Goal: Answer question/provide support: Share knowledge or assist other users

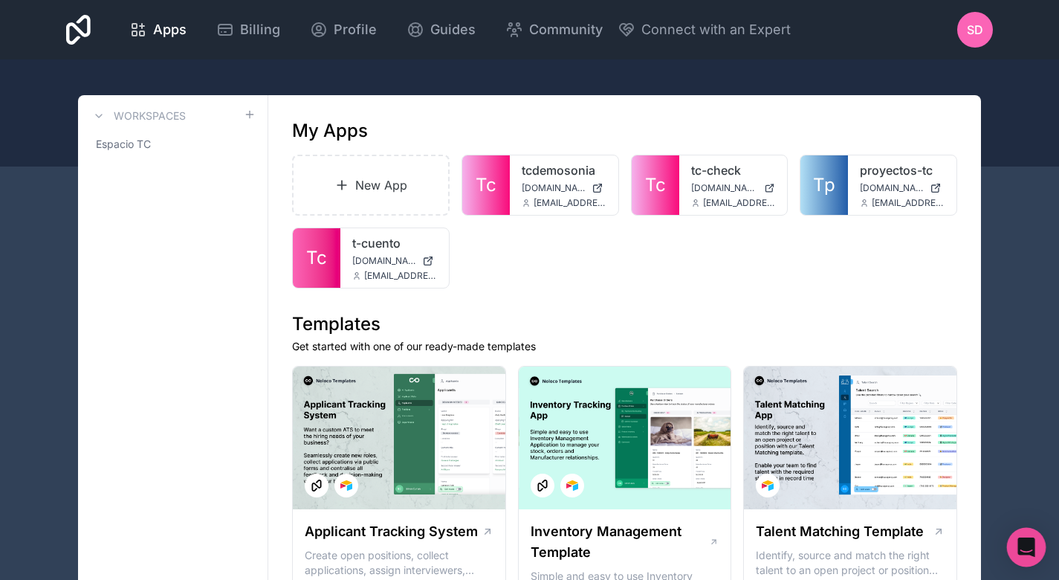
click at [1033, 545] on icon "Open Intercom Messenger" at bounding box center [1026, 546] width 17 height 19
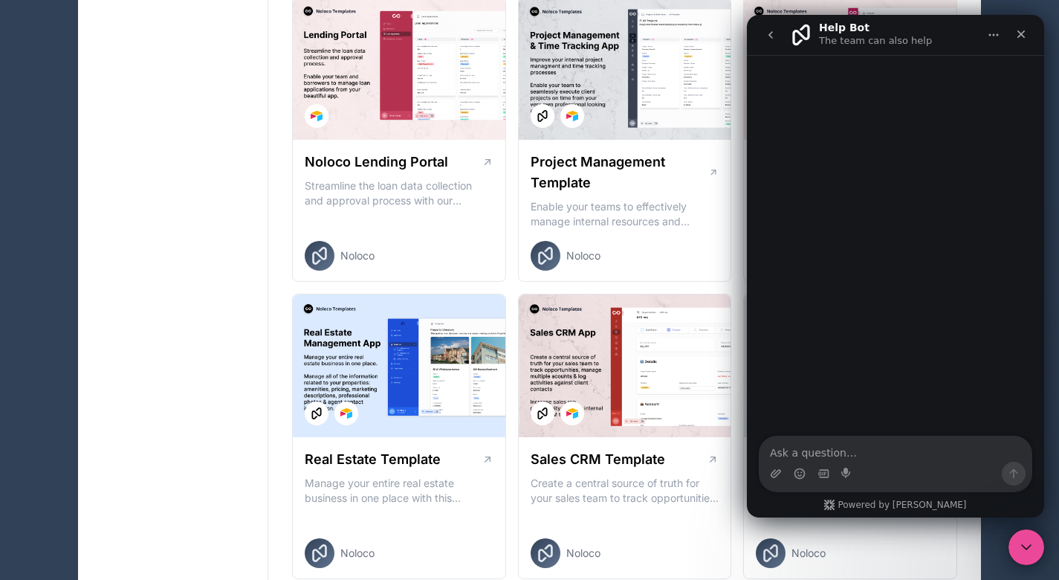
scroll to position [634, 0]
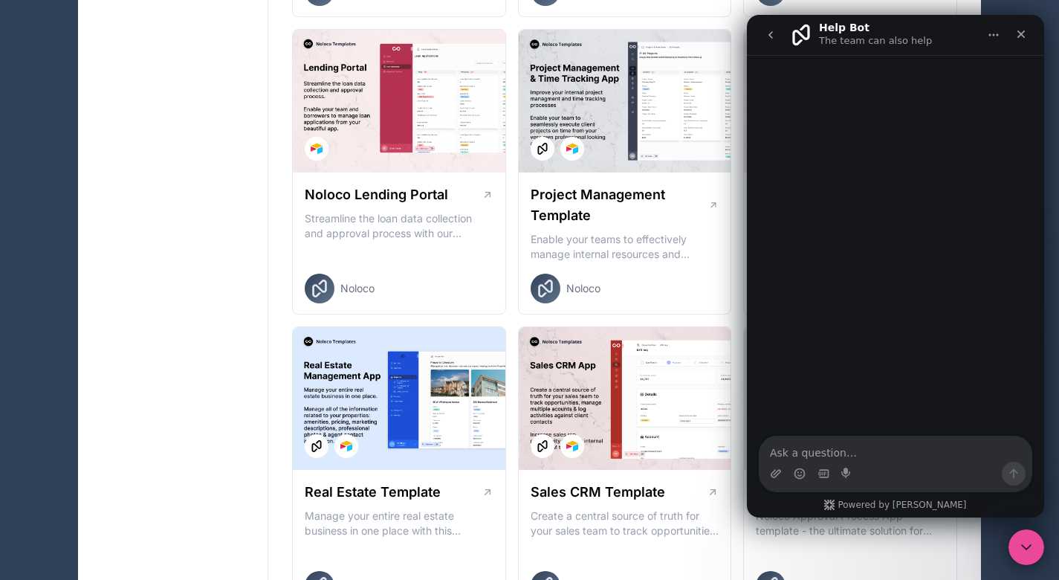
click at [773, 36] on icon "go back" at bounding box center [771, 35] width 12 height 12
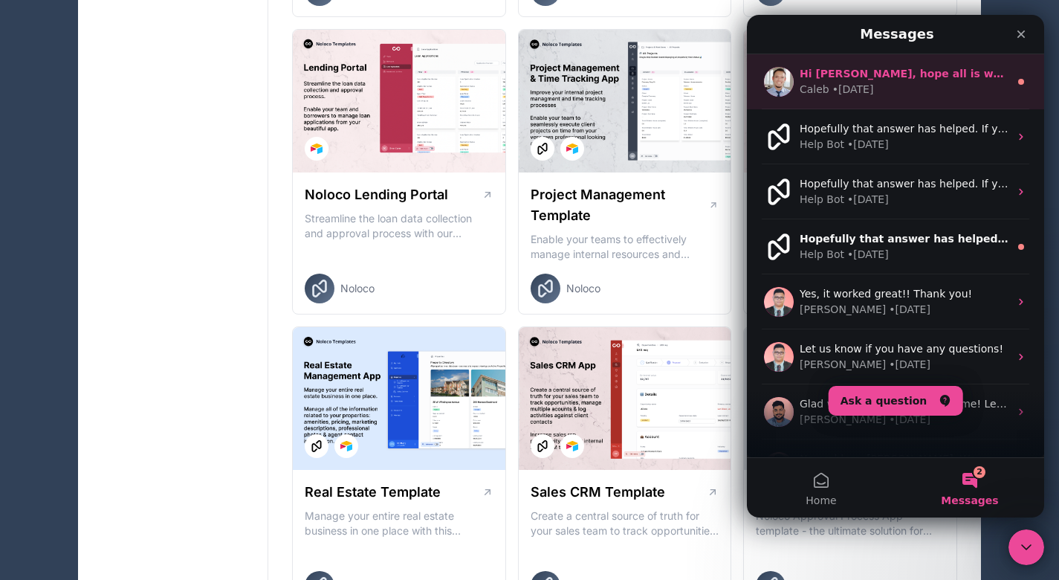
click at [852, 85] on div "• 1d ago" at bounding box center [854, 90] width 42 height 16
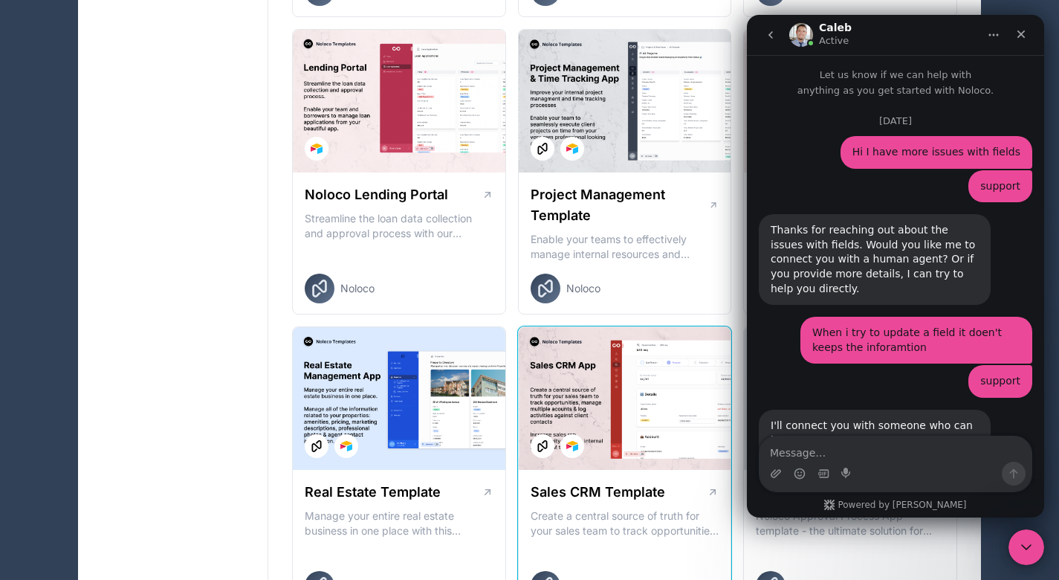
scroll to position [80, 0]
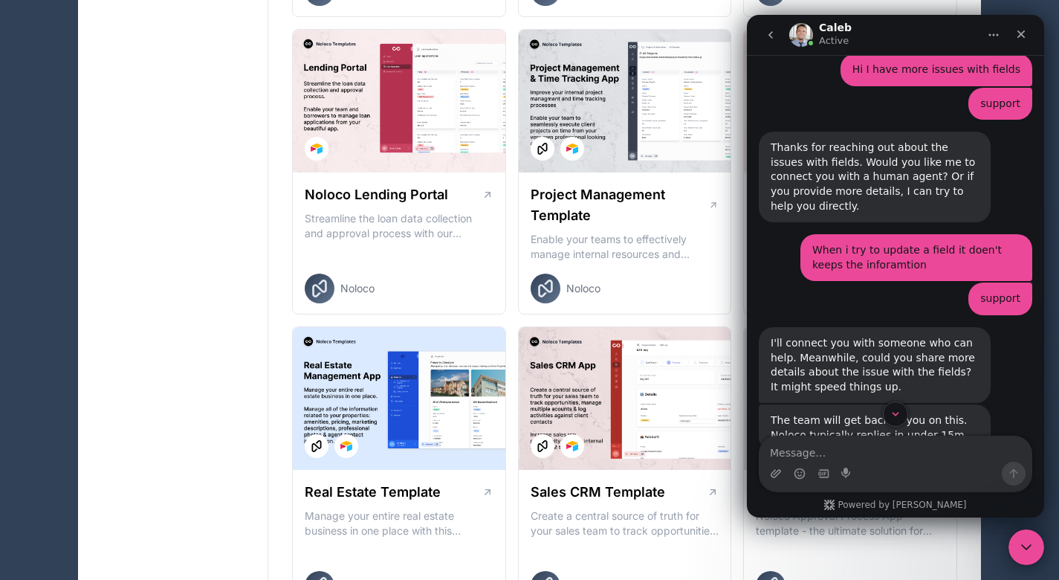
click at [988, 341] on div "I'll connect you with someone who can help. Meanwhile, could you share more det…" at bounding box center [875, 365] width 232 height 76
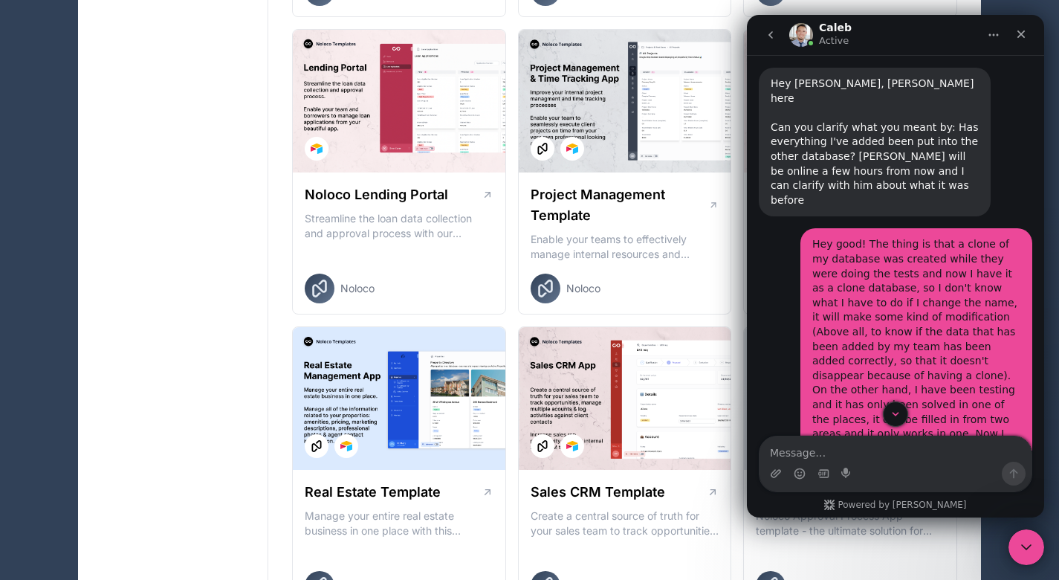
scroll to position [6216, 0]
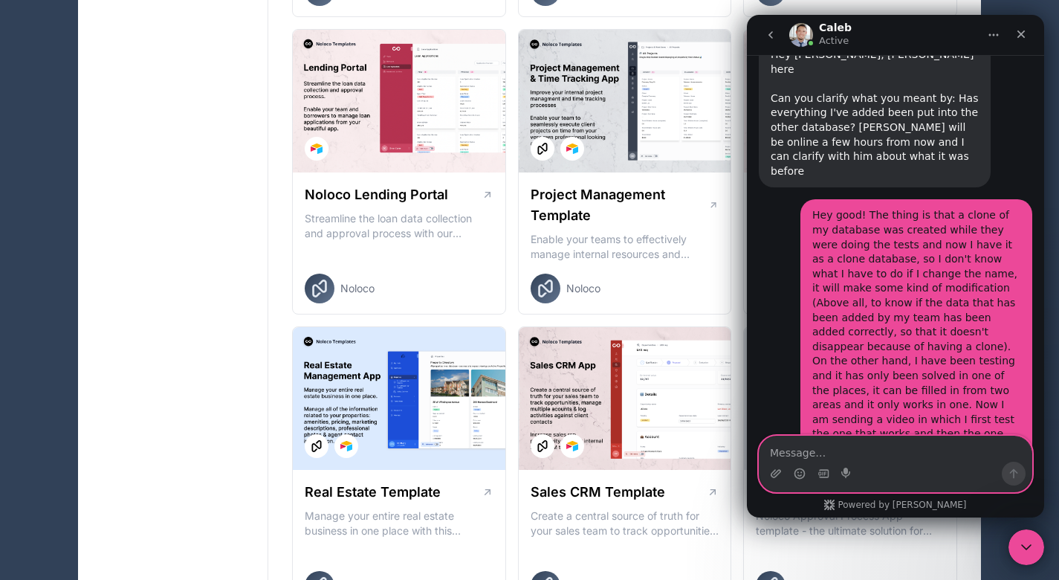
click at [853, 448] on textarea "Message…" at bounding box center [896, 448] width 272 height 25
type textarea "Good morning"
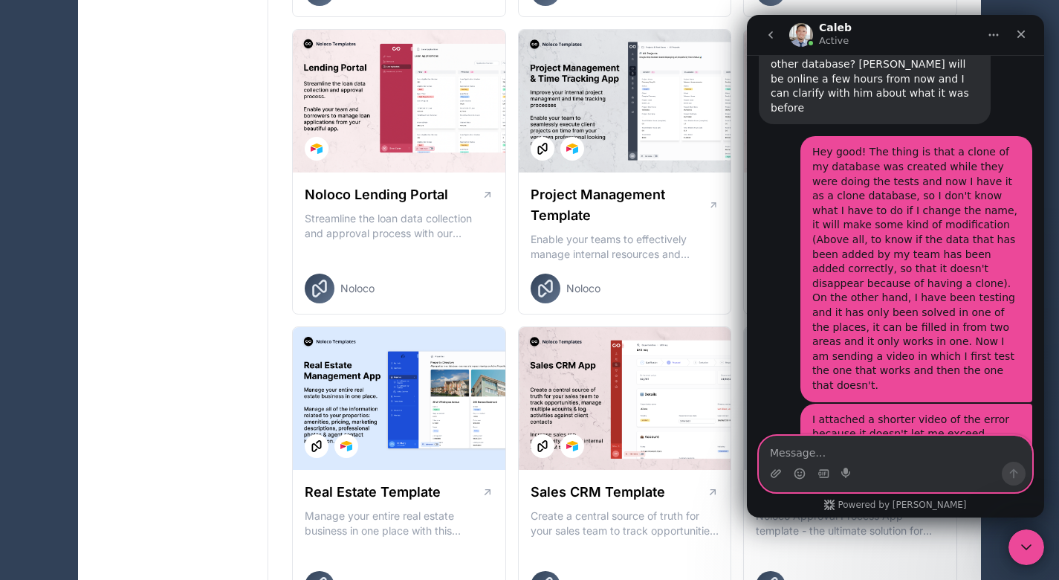
scroll to position [6280, 0]
type textarea "I thought i send yesterday srry"
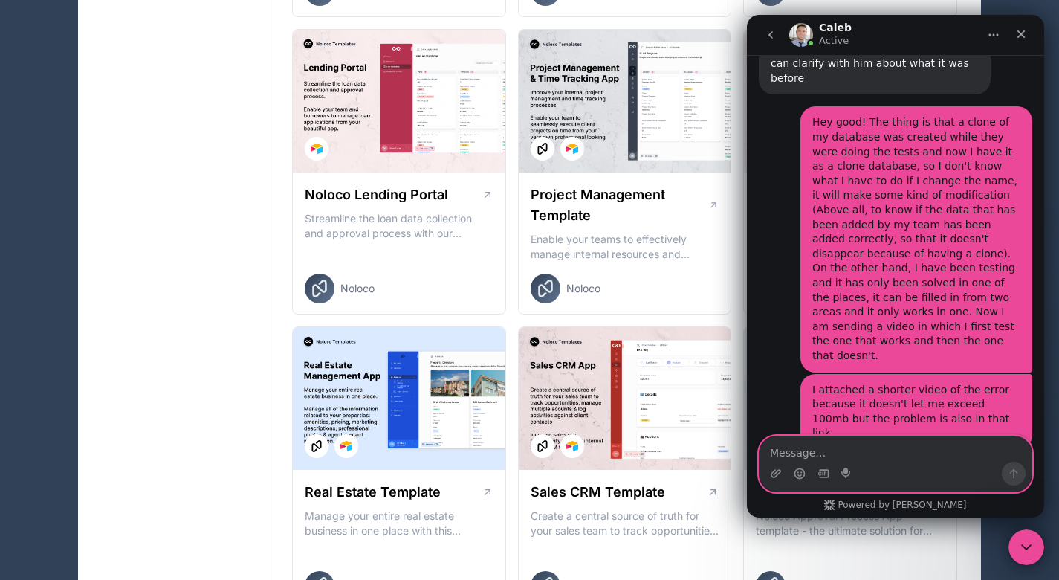
scroll to position [6314, 0]
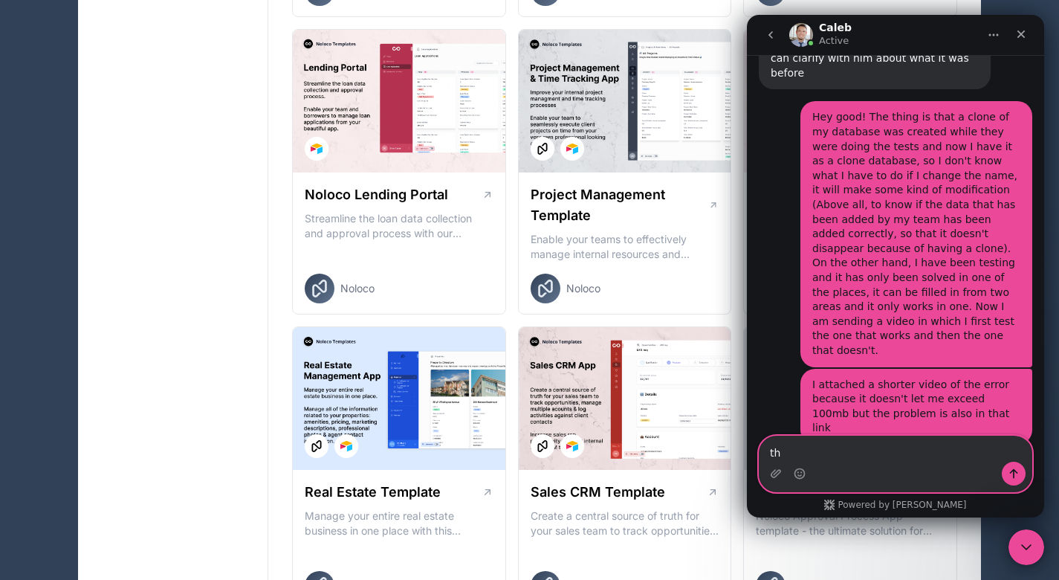
type textarea "t"
click at [984, 445] on textarea "I dont" at bounding box center [896, 448] width 272 height 25
paste textarea ""I don’t quite understand why the video isn’t being sent — it meets the size re…"
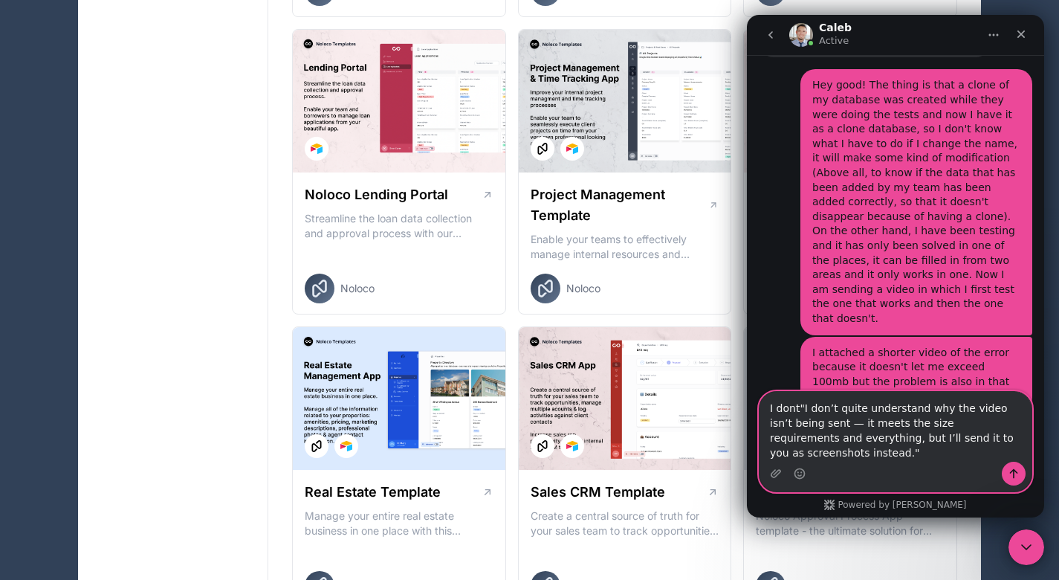
scroll to position [6359, 0]
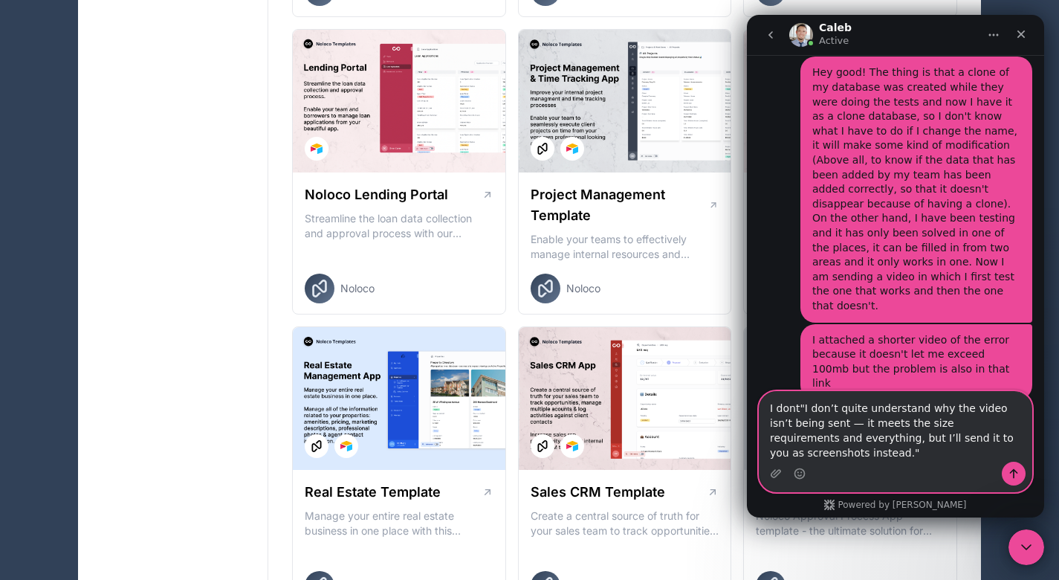
drag, startPoint x: 807, startPoint y: 408, endPoint x: 758, endPoint y: 404, distance: 49.2
click at [758, 404] on div "I dont"I don’t quite understand why the video isn’t being sent — it meets the s…" at bounding box center [895, 441] width 297 height 101
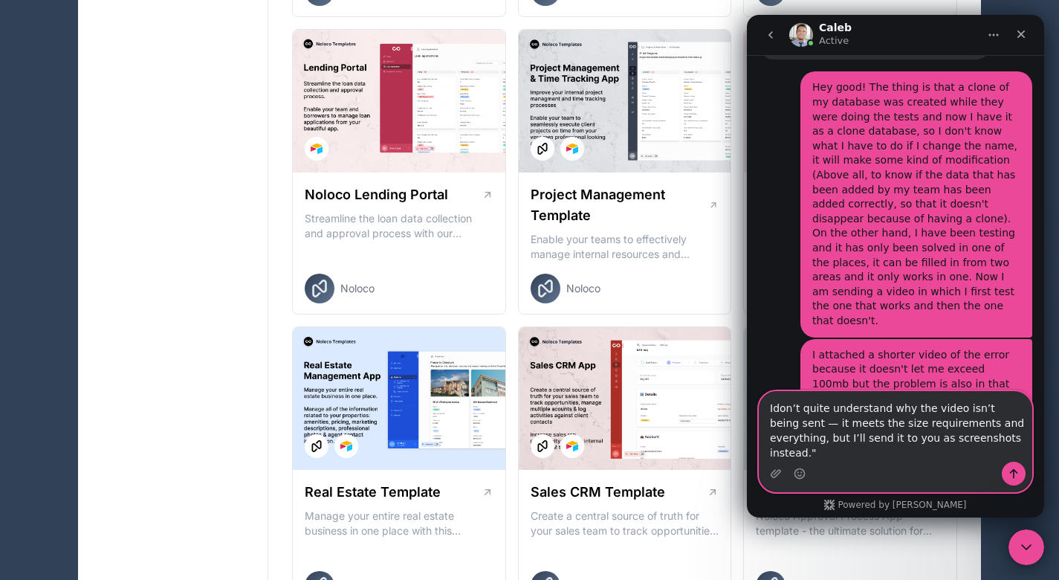
type textarea "I don’t quite understand why the video isn’t being sent — it meets the size req…"
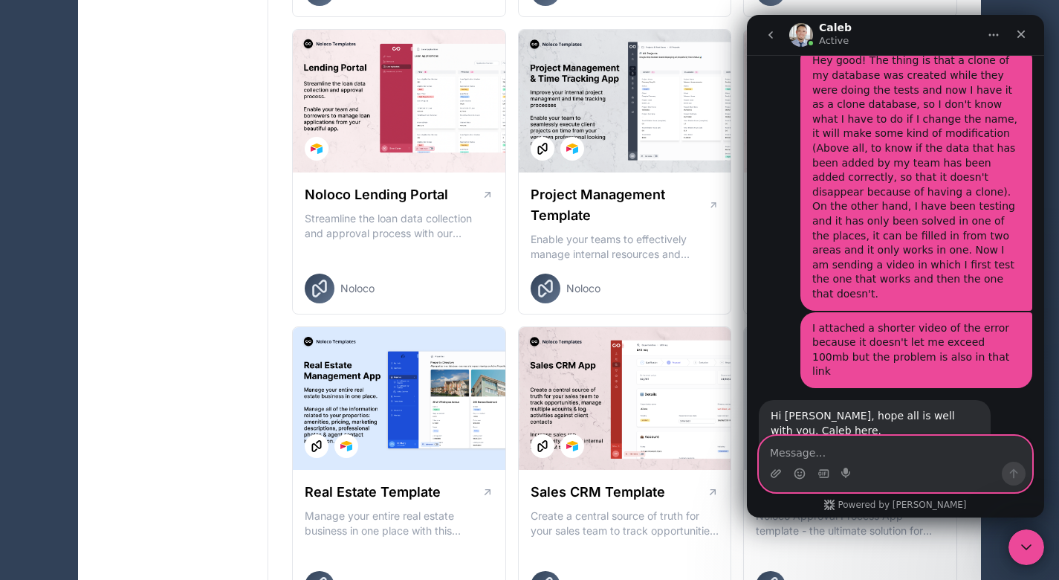
scroll to position [6392, 0]
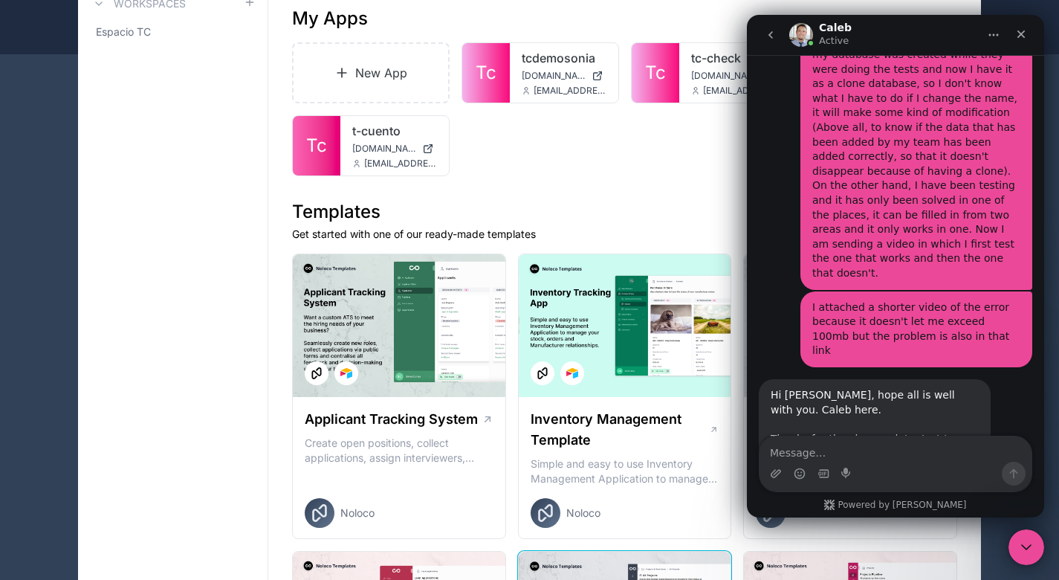
scroll to position [0, 0]
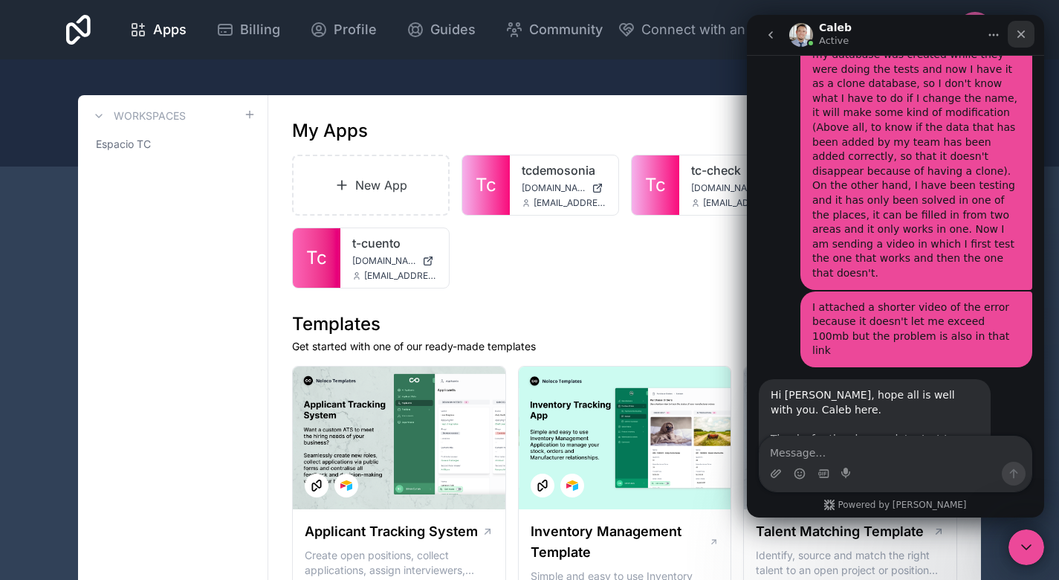
click at [1028, 31] on div "Close" at bounding box center [1021, 34] width 27 height 27
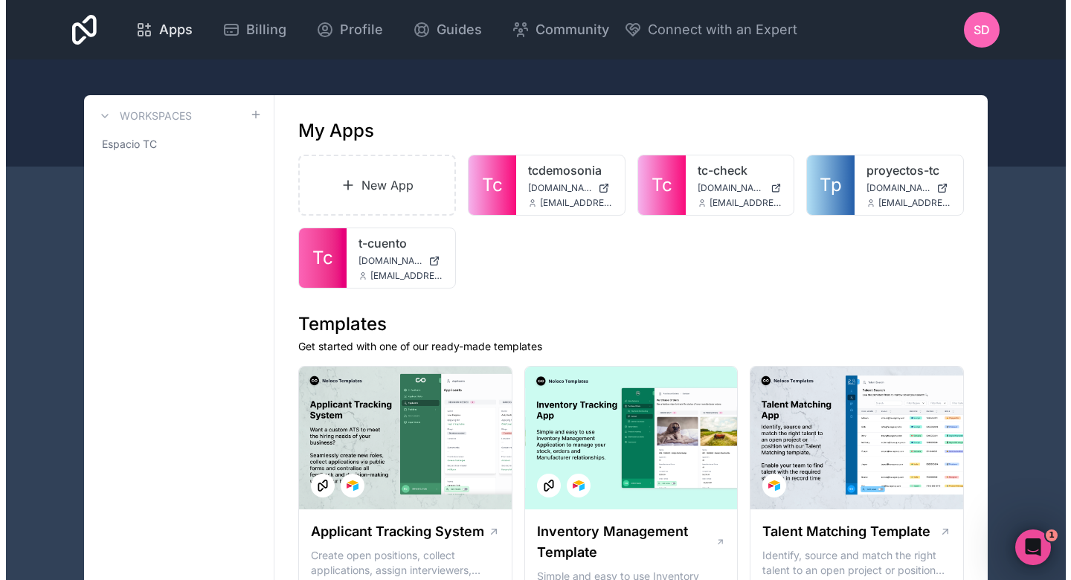
scroll to position [6377, 0]
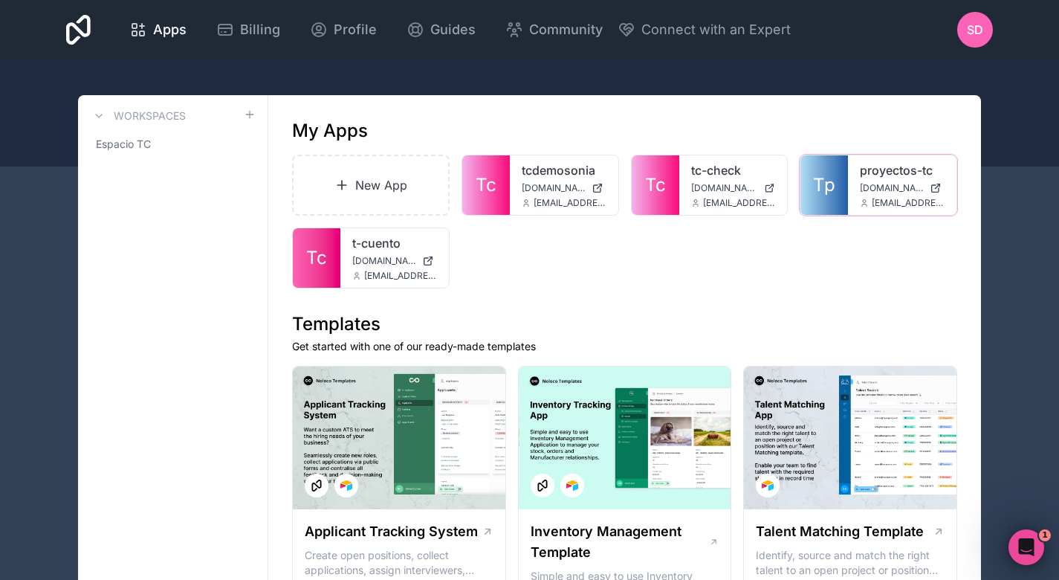
click at [900, 199] on span "sdelgado@t-cuento.com" at bounding box center [908, 203] width 73 height 12
click at [0, 0] on icon at bounding box center [0, 0] width 0 height 0
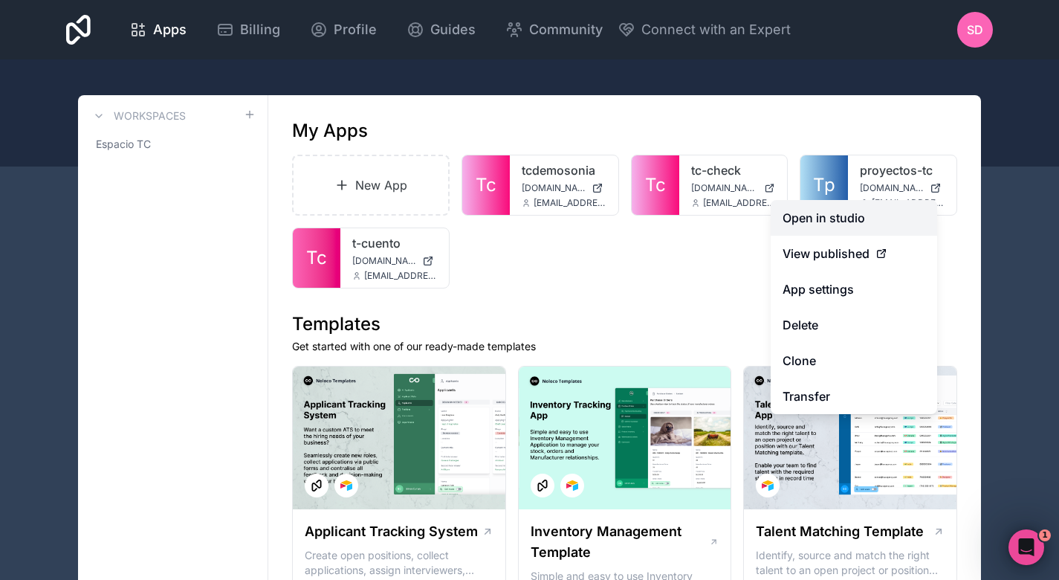
click at [812, 214] on link "Open in studio" at bounding box center [854, 218] width 167 height 36
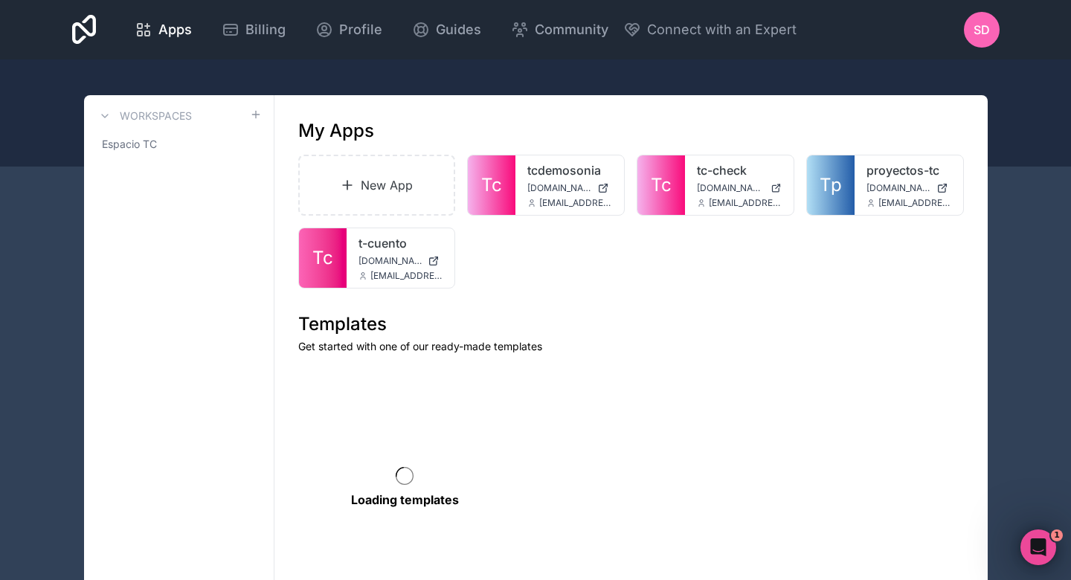
click at [1047, 553] on div "Open Intercom Messenger" at bounding box center [1037, 547] width 49 height 49
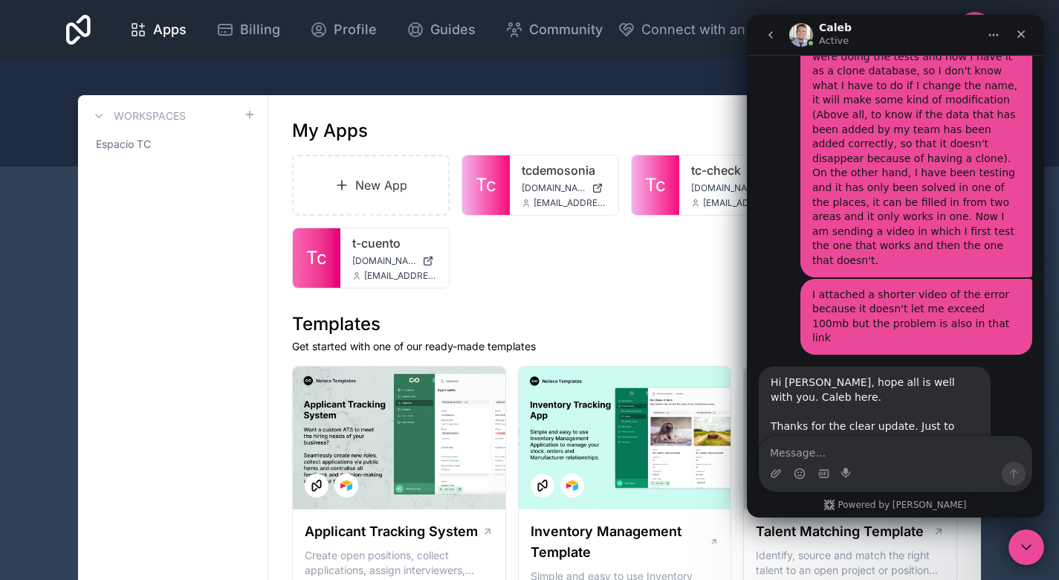
scroll to position [6434, 0]
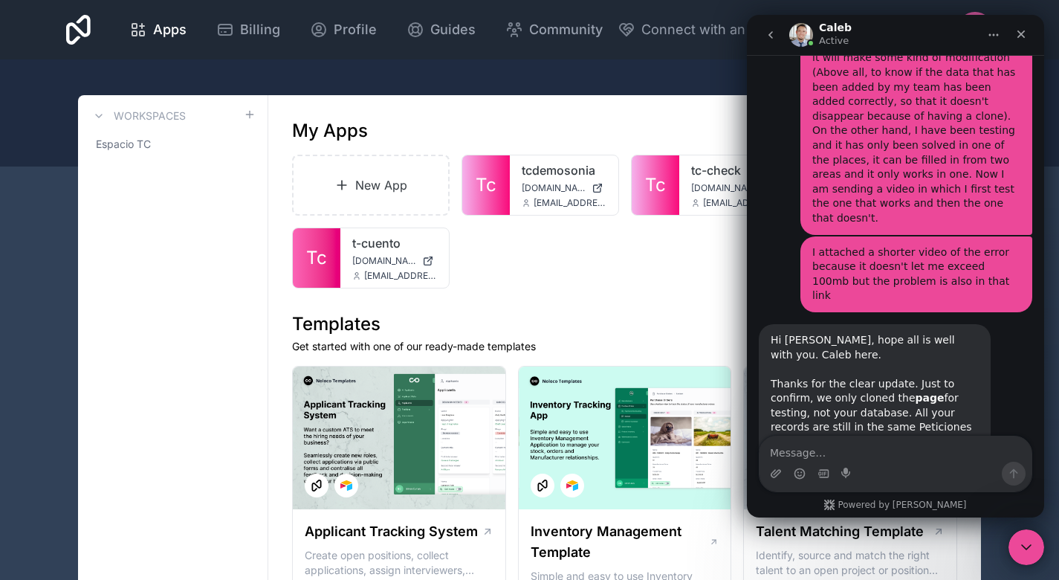
click at [892, 451] on textarea "Message…" at bounding box center [896, 448] width 272 height 25
type textarea "If you go here:"
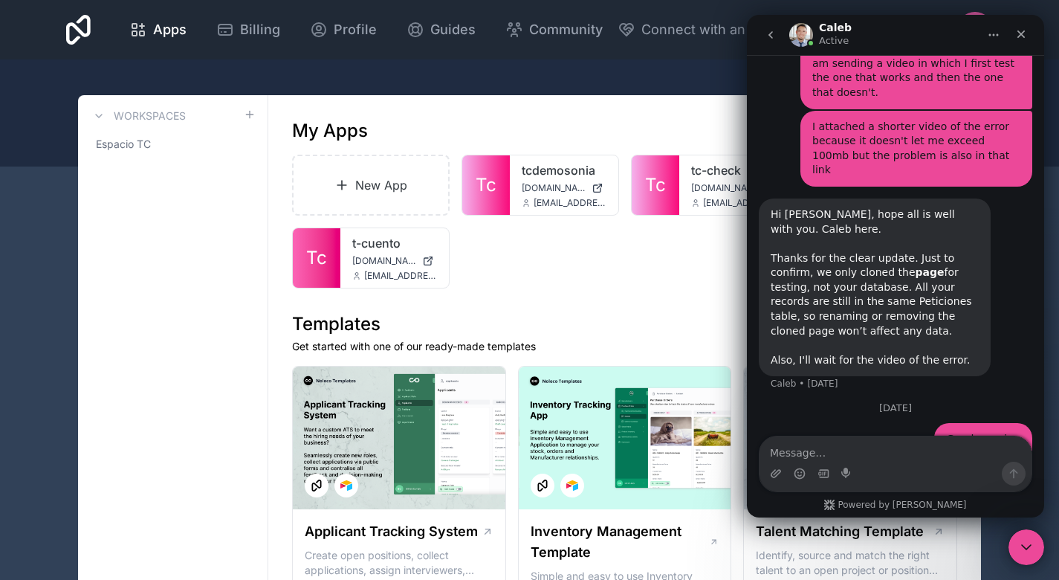
scroll to position [6598, 0]
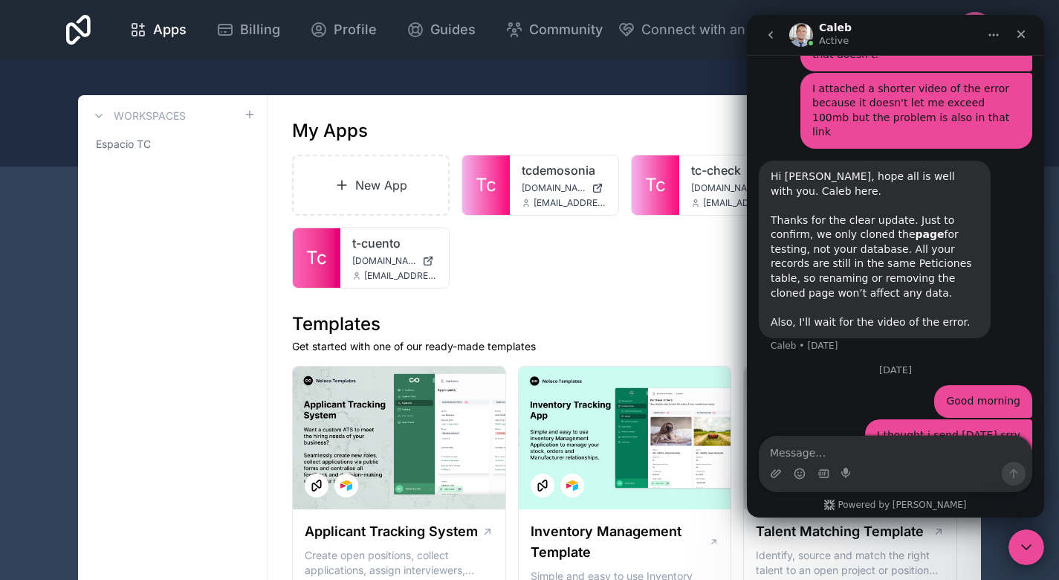
click at [371, 83] on div at bounding box center [529, 112] width 1059 height 107
click at [636, 326] on h1 "Templates" at bounding box center [624, 324] width 665 height 24
click at [1025, 28] on icon "Close" at bounding box center [1021, 34] width 12 height 12
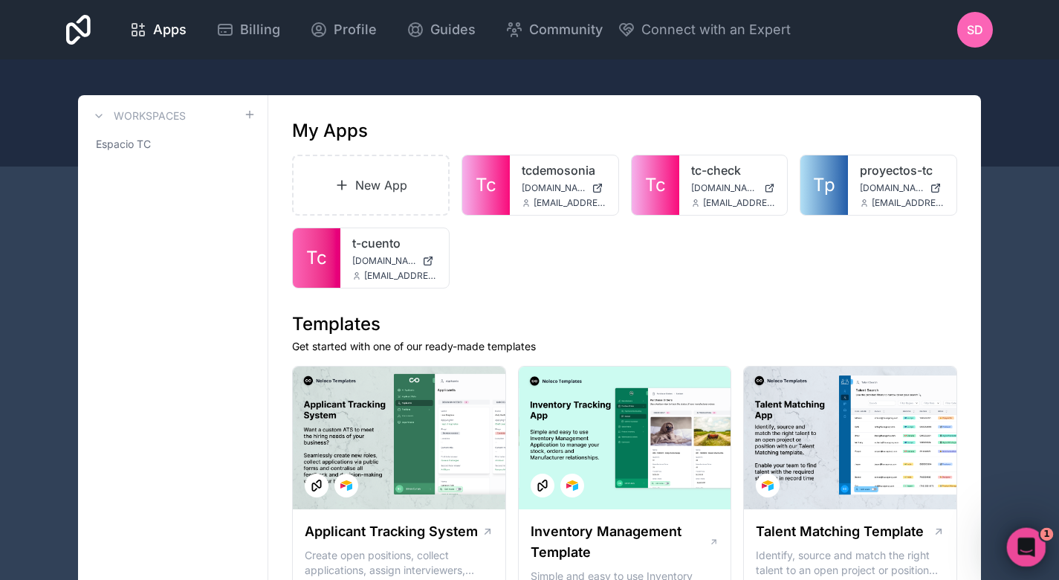
click at [1025, 543] on icon "Open Intercom Messenger" at bounding box center [1024, 545] width 10 height 12
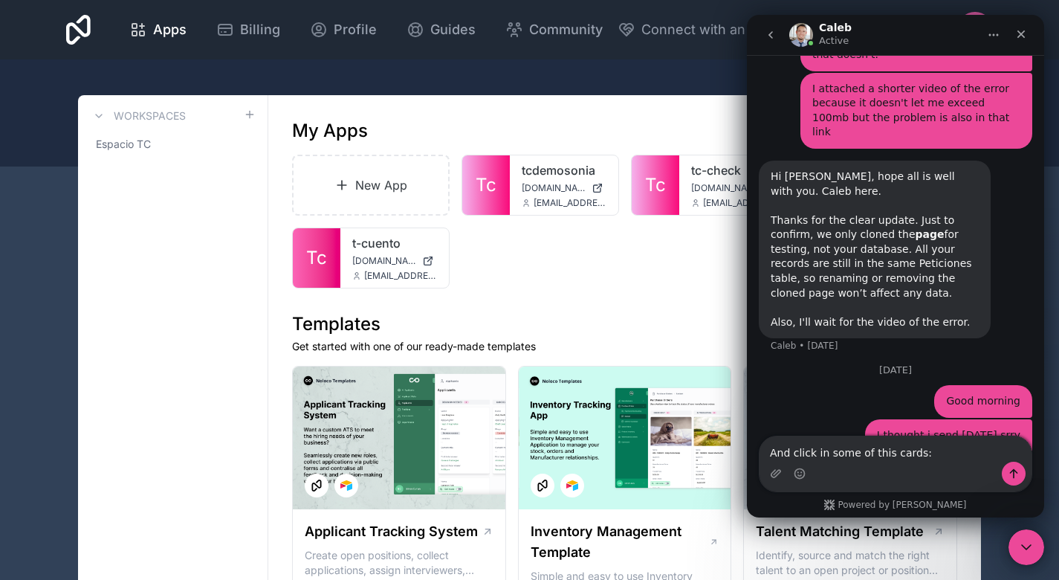
type textarea "And click in some of this cards:"
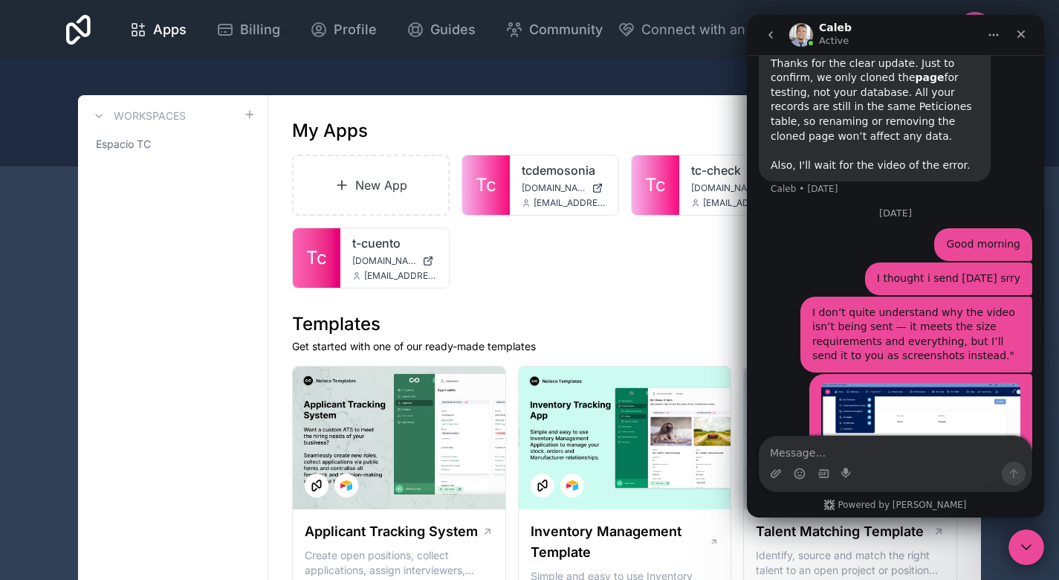
scroll to position [6763, 0]
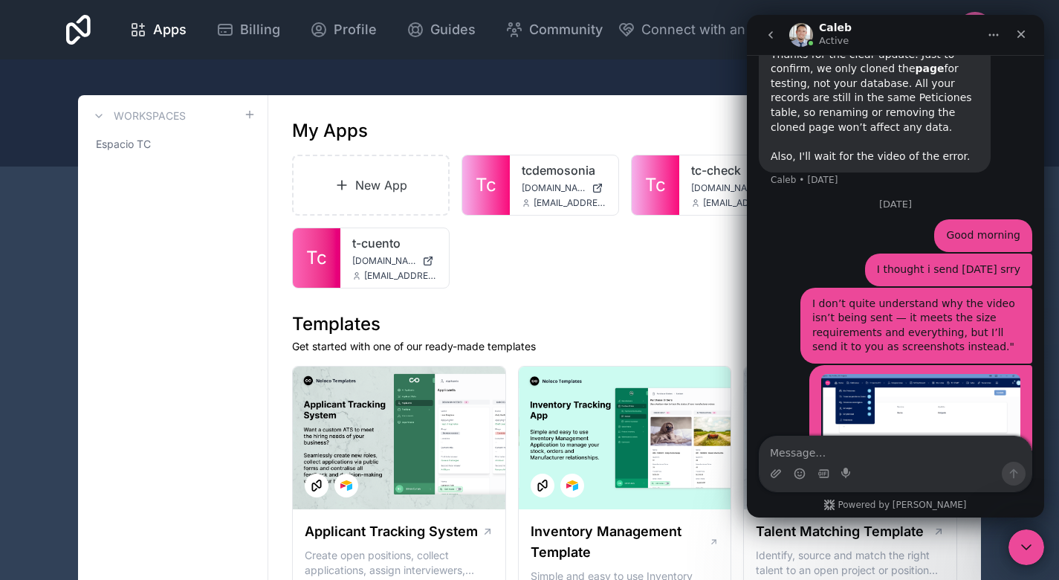
type textarea ")"
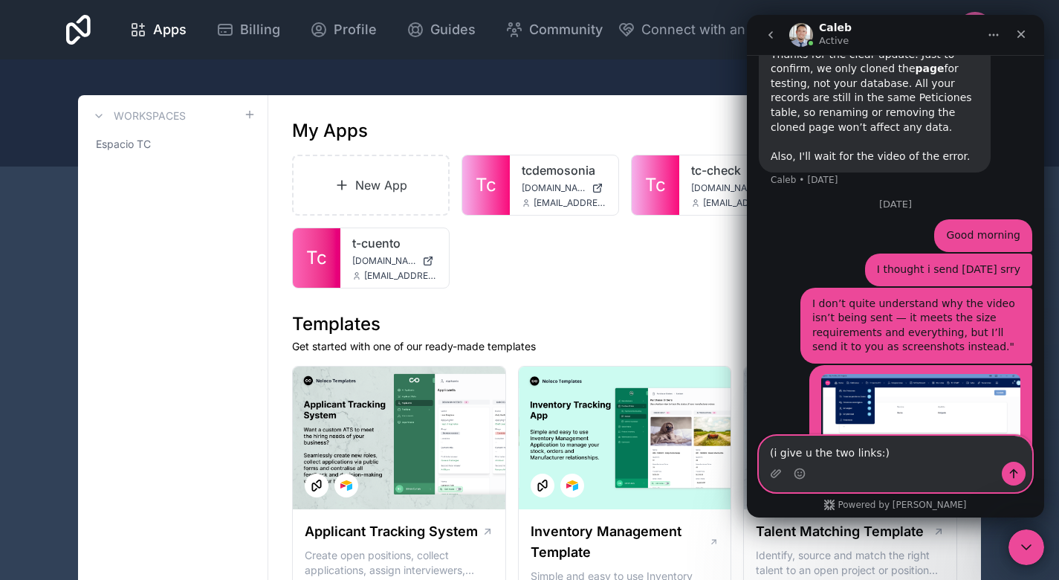
paste textarea "https://proyectos-tc.noloco.co/peticiones/mis-peticiones"
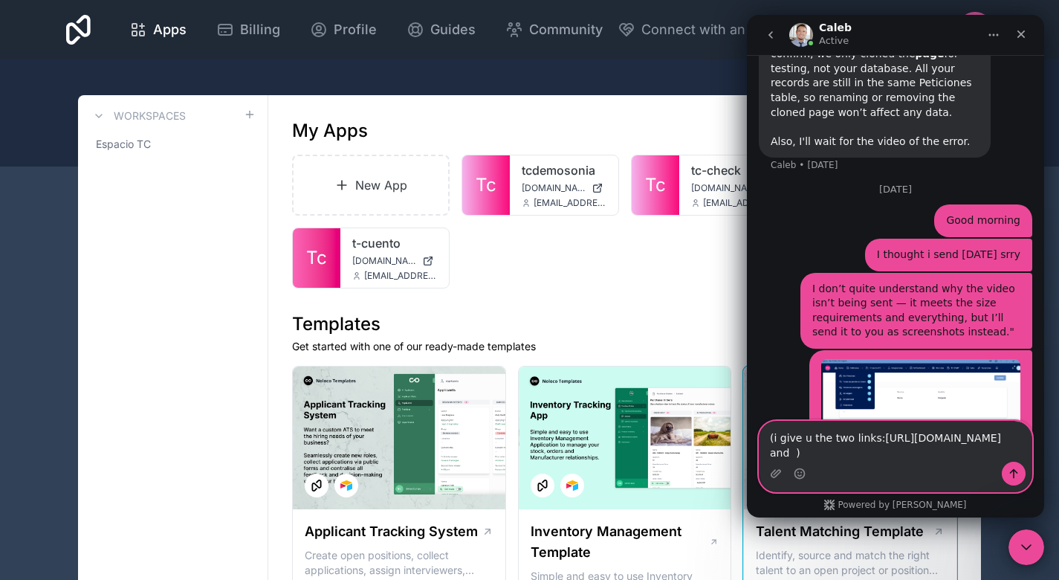
scroll to position [6721, 0]
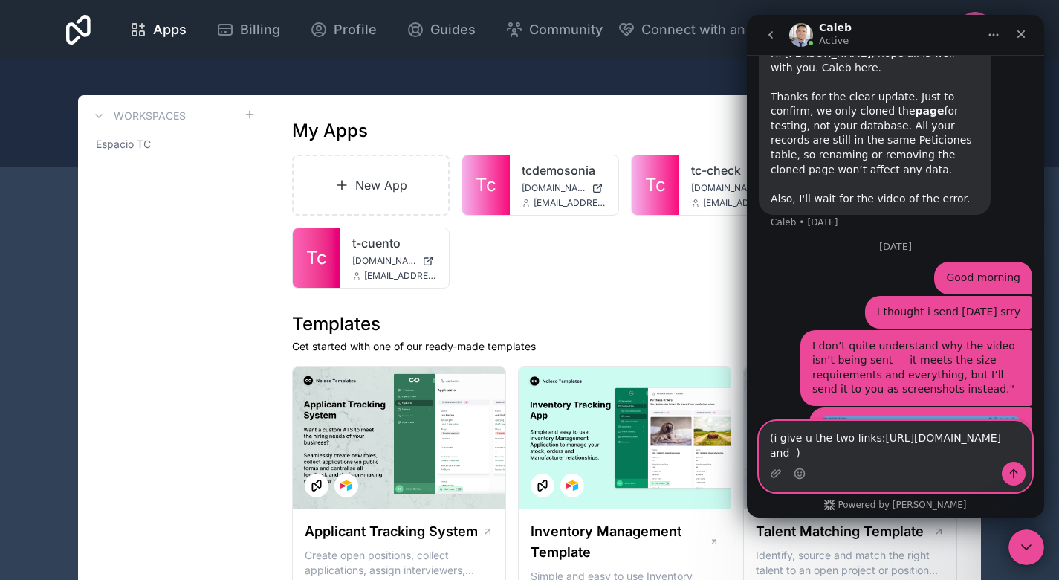
paste textarea "https://proyectos-tc.noloco.co/peticiones/mis-peticiones/view/rec1cojph2mggk1zrq"
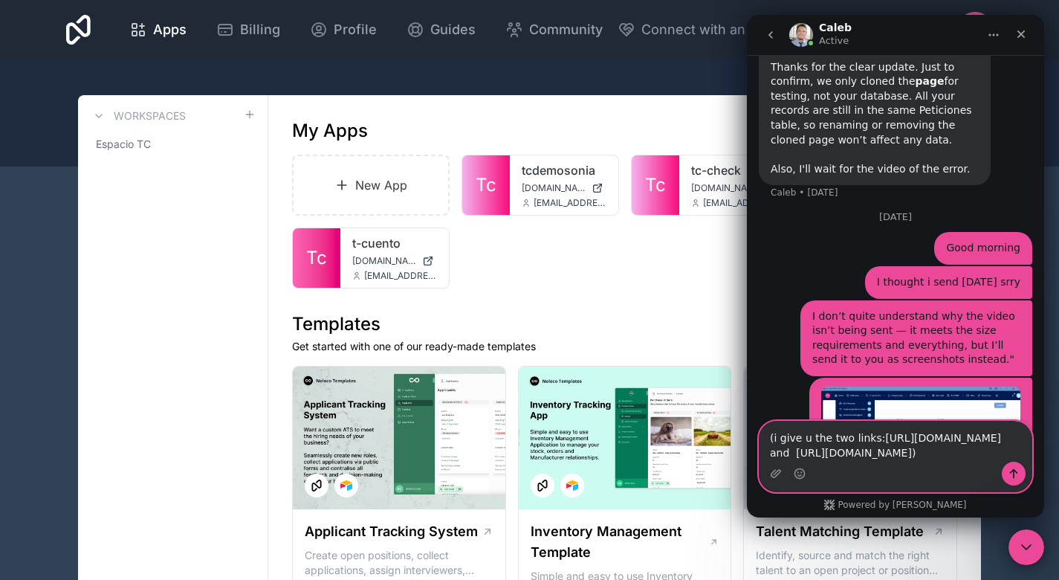
type textarea "(i give u the two links:https://proyectos-tc.noloco.co/peticiones/mis-peticione…"
click at [1017, 474] on icon "Send a message…" at bounding box center [1014, 474] width 12 height 12
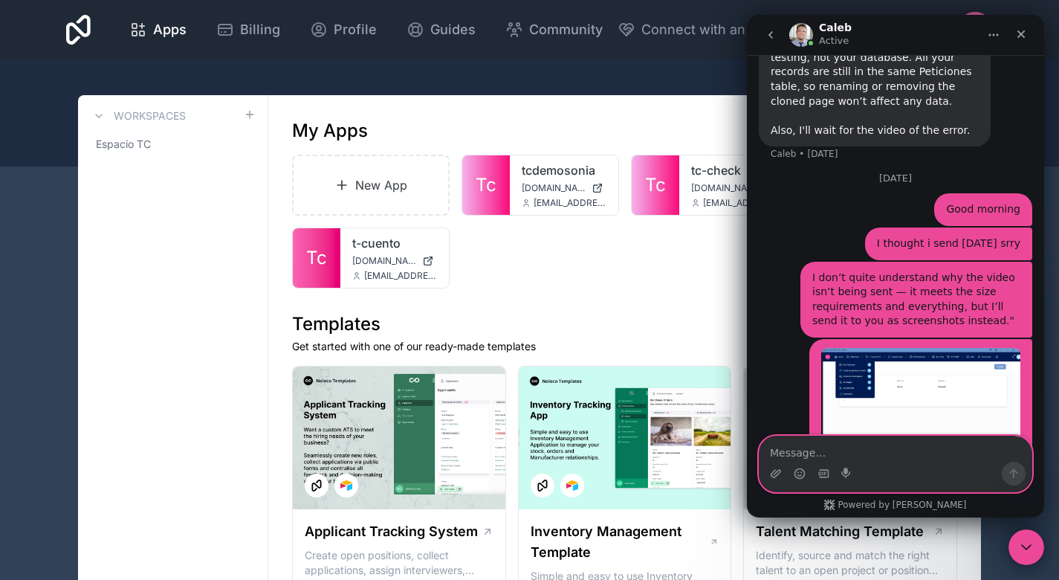
scroll to position [6798, 0]
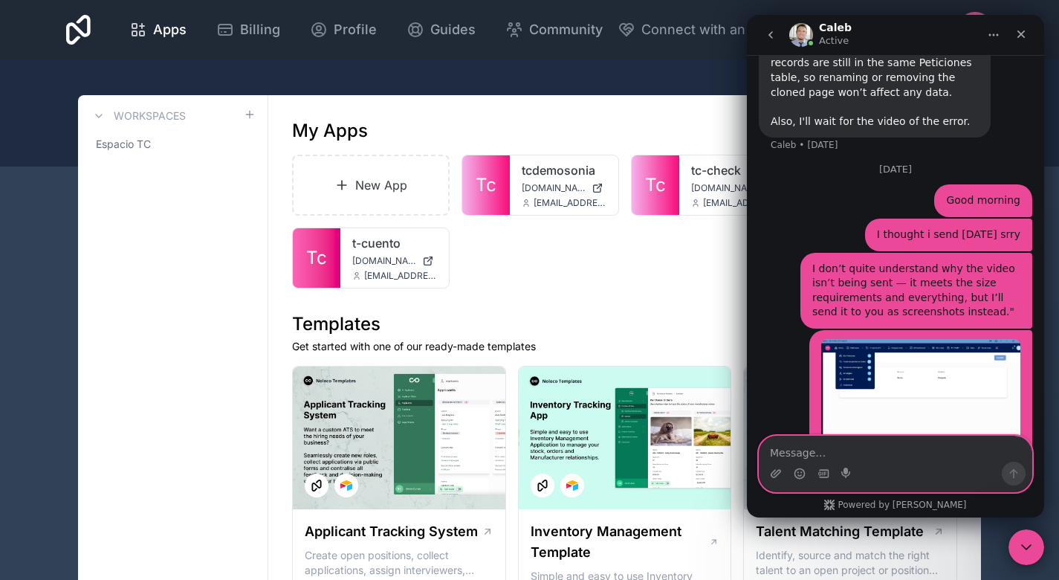
click at [881, 451] on textarea "Message…" at bounding box center [896, 448] width 272 height 25
type textarea "in the second link"
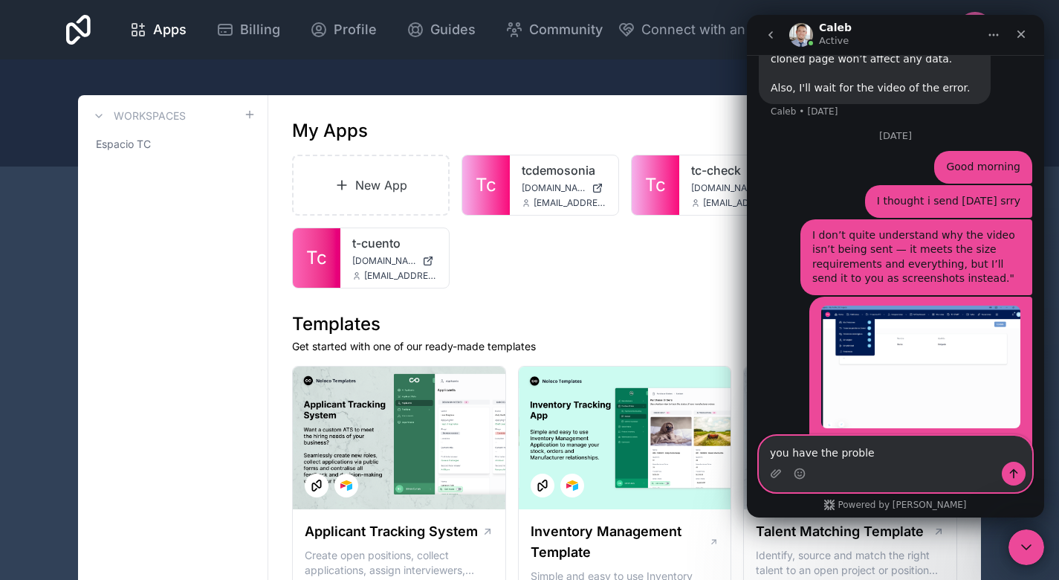
type textarea "you have the problem"
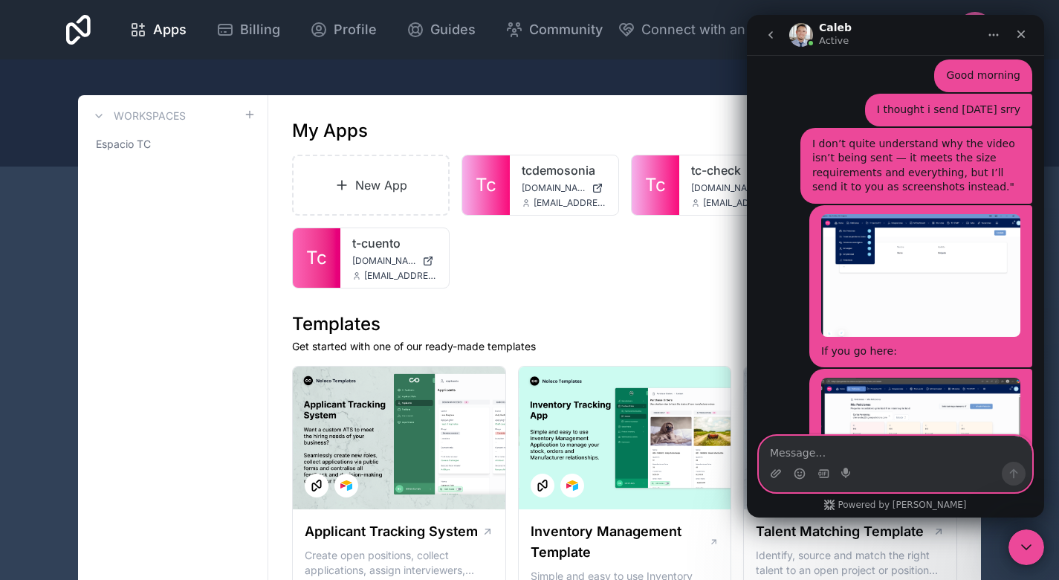
scroll to position [6866, 0]
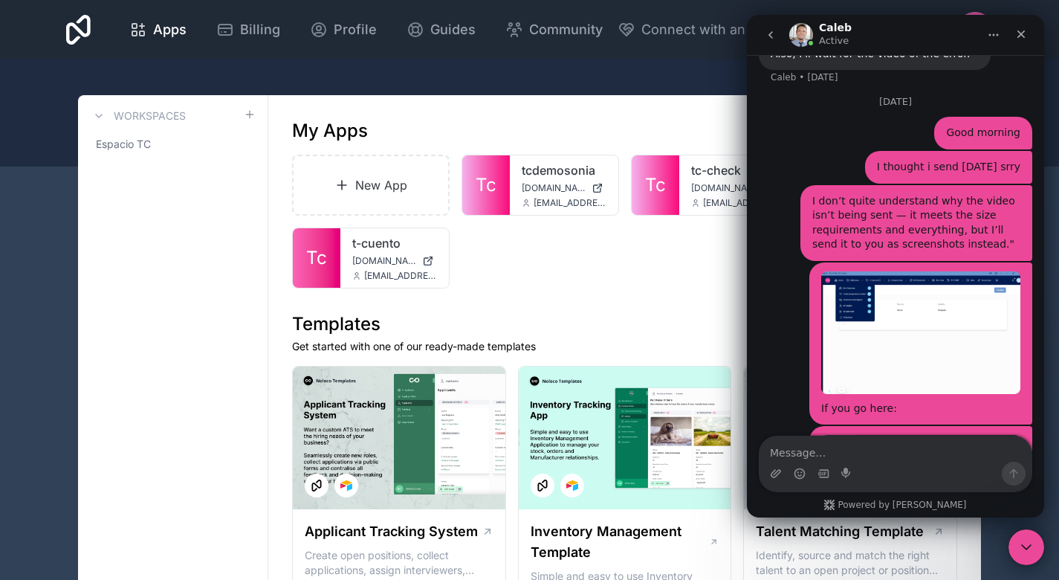
click at [551, 279] on div "New App Tc tcdemosonia tcdemosonia.noloco.co sdelgado@t-cuento.com Tc tc-check …" at bounding box center [624, 222] width 665 height 134
click at [1015, 541] on icon "Close Intercom Messenger" at bounding box center [1024, 545] width 18 height 18
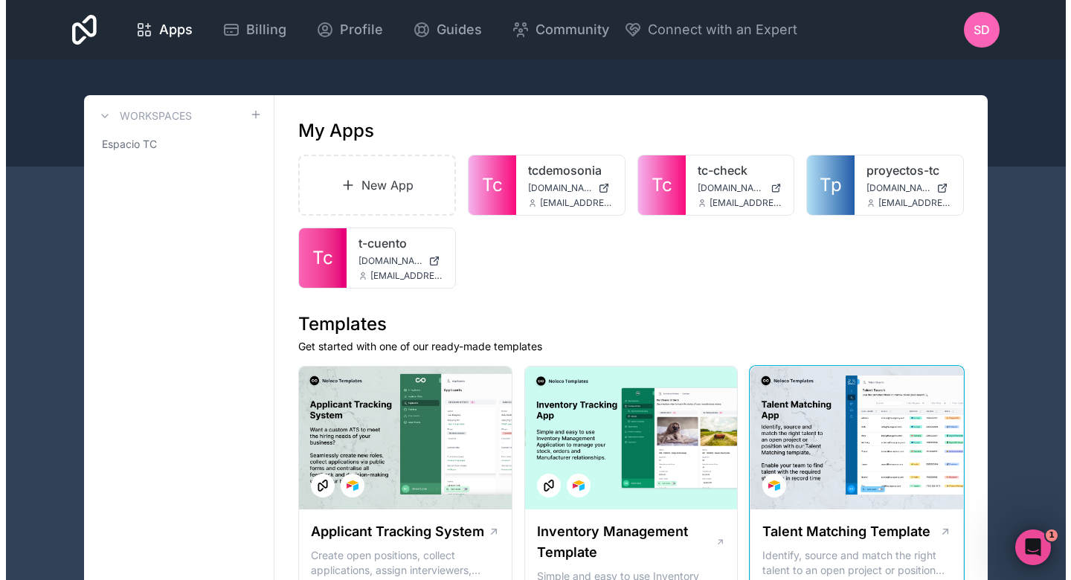
scroll to position [6923, 0]
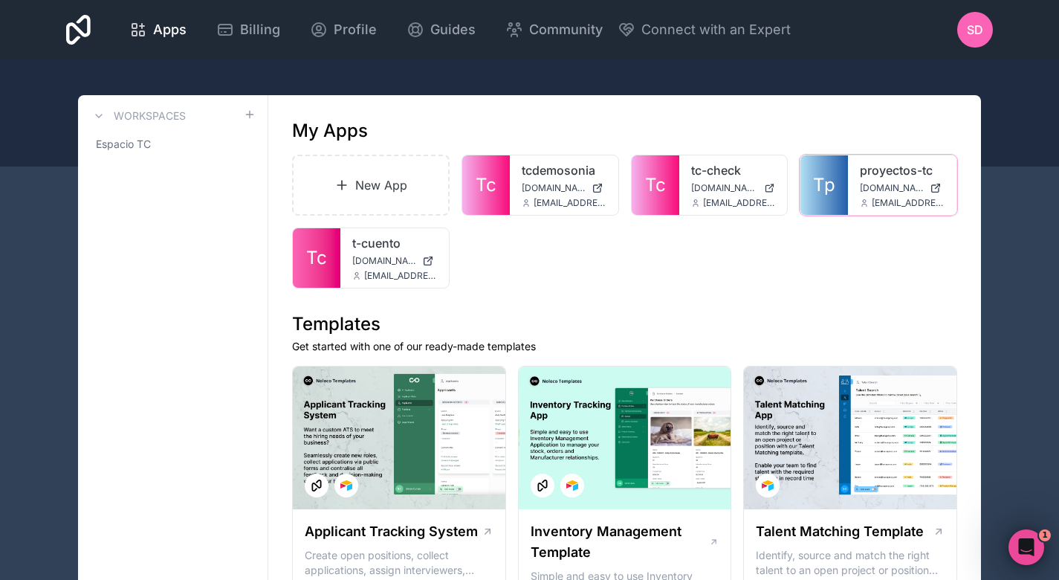
click at [0, 0] on icon at bounding box center [0, 0] width 0 height 0
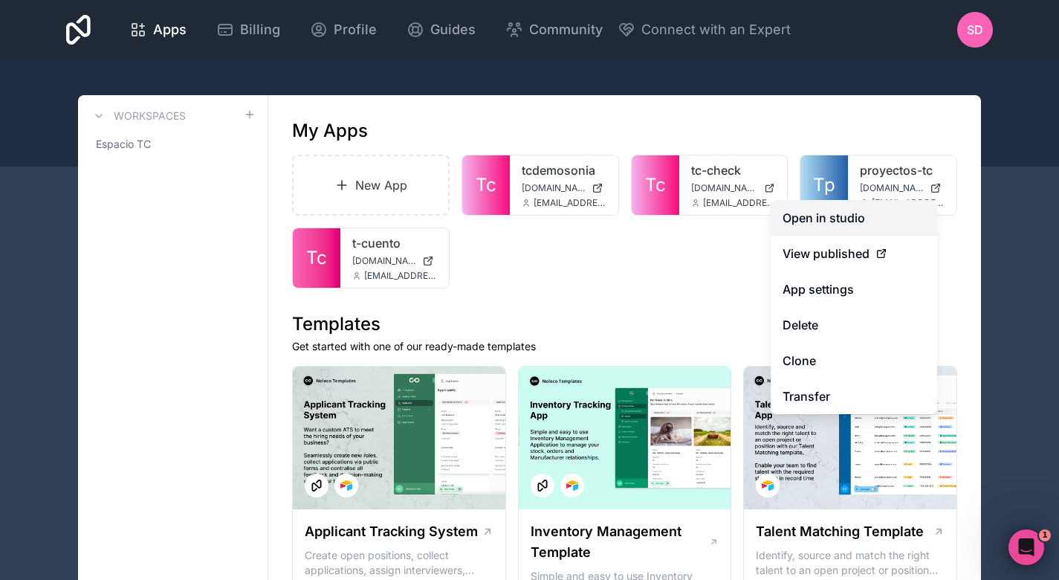
click at [832, 225] on link "Open in studio" at bounding box center [854, 218] width 167 height 36
